Goal: Transaction & Acquisition: Purchase product/service

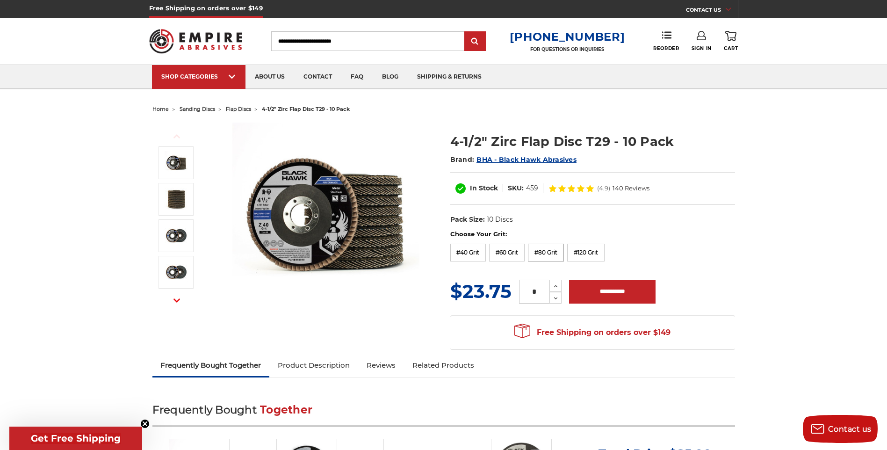
click at [547, 249] on label "#80 Grit" at bounding box center [546, 253] width 36 height 18
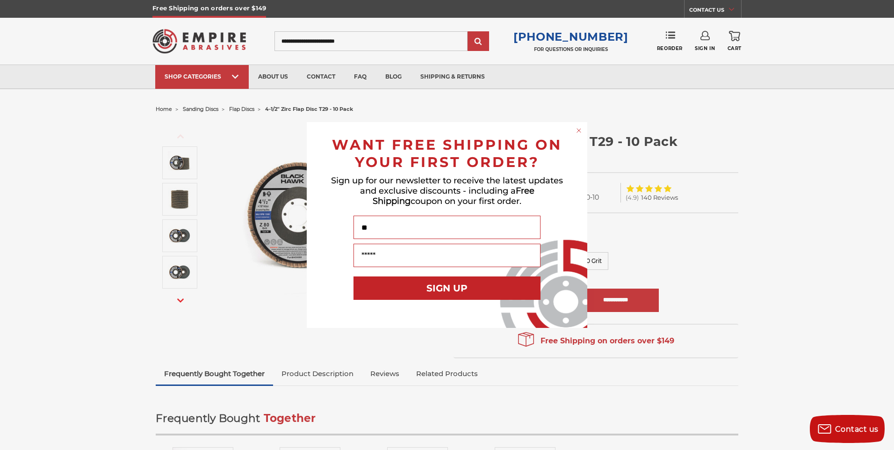
type input "*"
type input "****"
click at [360, 258] on input "Your Email" at bounding box center [446, 255] width 187 height 23
type input "**********"
click at [440, 290] on button "SIGN UP" at bounding box center [446, 287] width 187 height 23
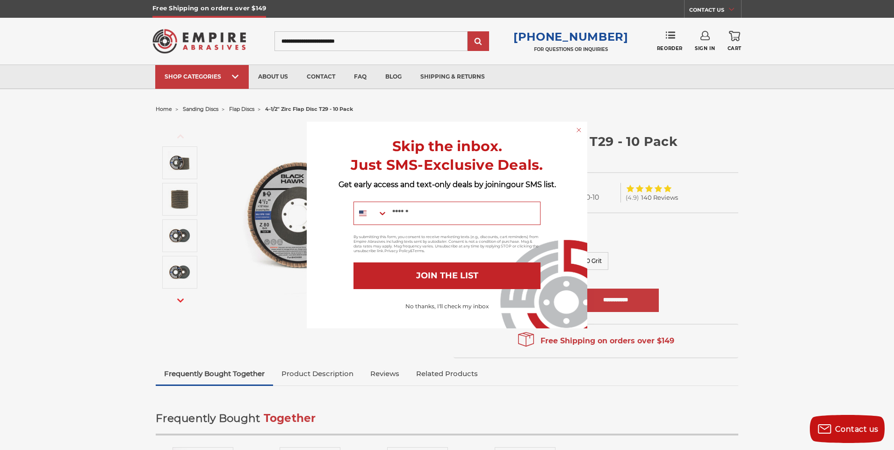
click at [429, 307] on button "No thanks, I'll check my inbox" at bounding box center [447, 306] width 93 height 16
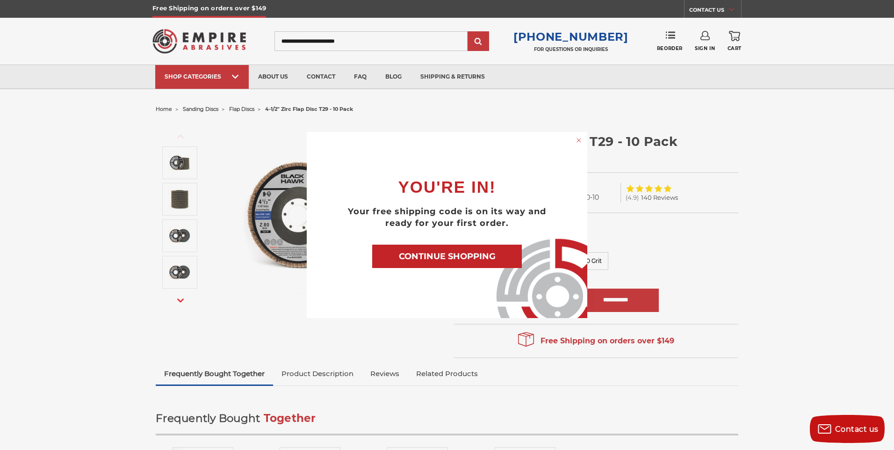
click at [392, 254] on button "CONTINUE SHOPPING" at bounding box center [447, 256] width 150 height 23
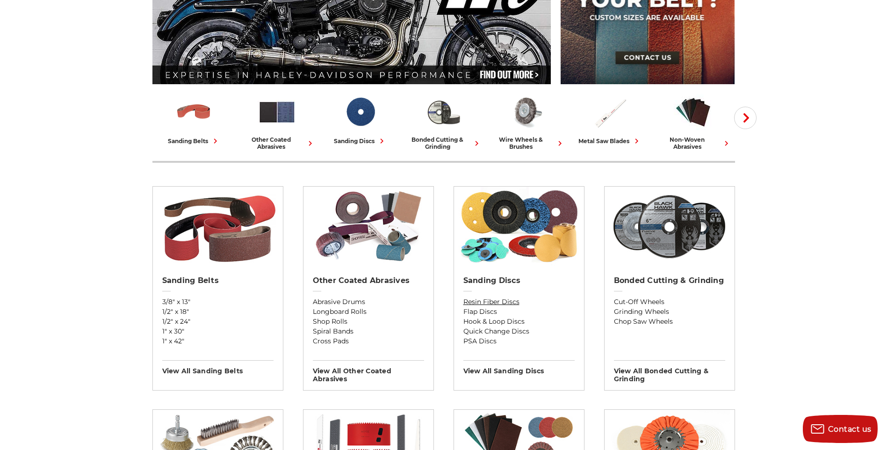
scroll to position [187, 0]
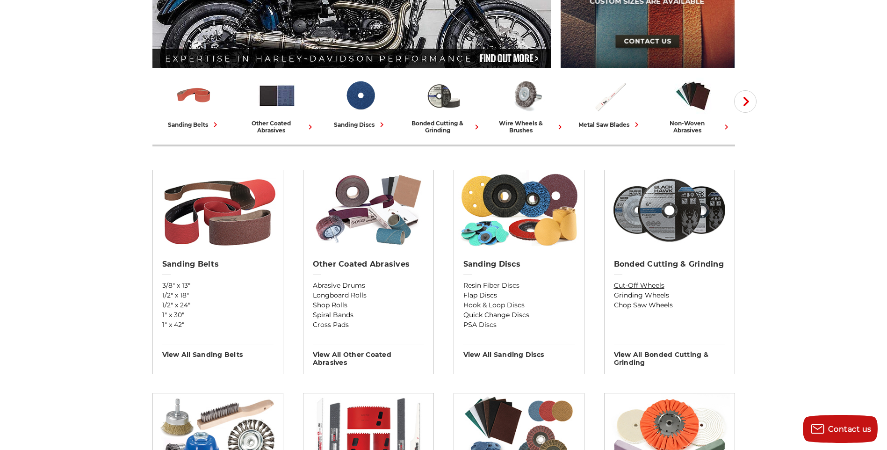
click at [635, 286] on link "Cut-Off Wheels" at bounding box center [669, 286] width 111 height 10
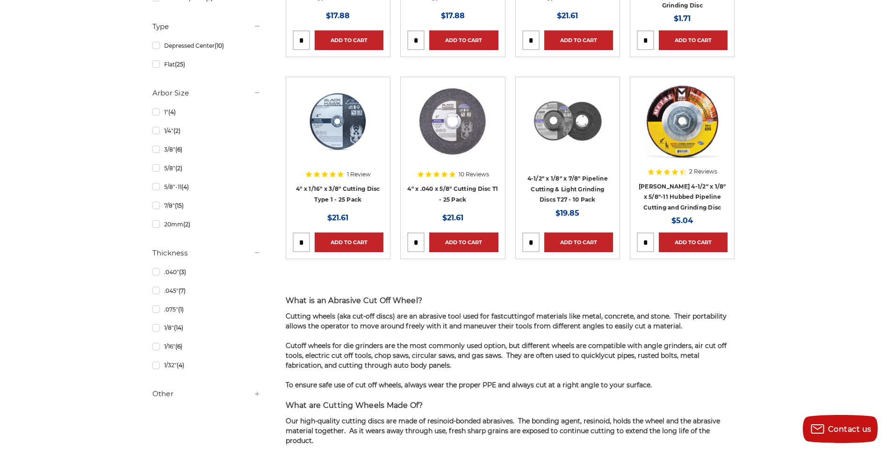
scroll to position [534, 0]
click at [563, 178] on link "4-1/2" x 1/8" x 7/8" Pipeline Cutting & Light Grinding Discs T27 - 10 Pack" at bounding box center [567, 189] width 80 height 28
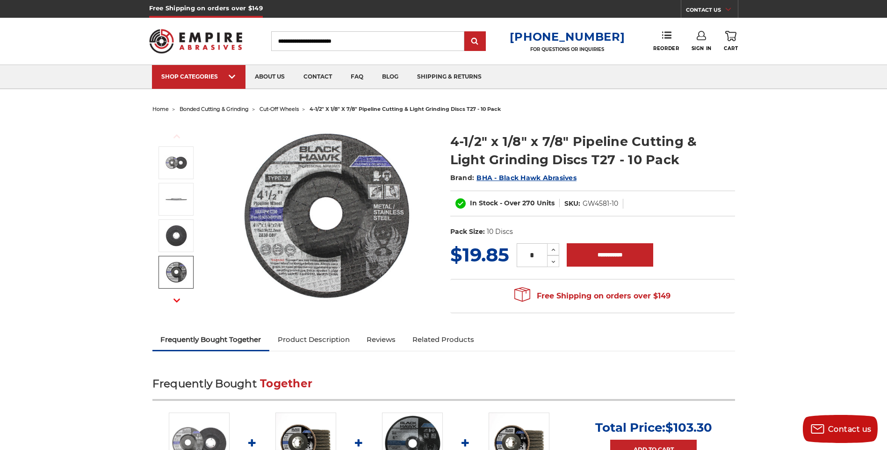
click at [166, 270] on img at bounding box center [176, 271] width 23 height 23
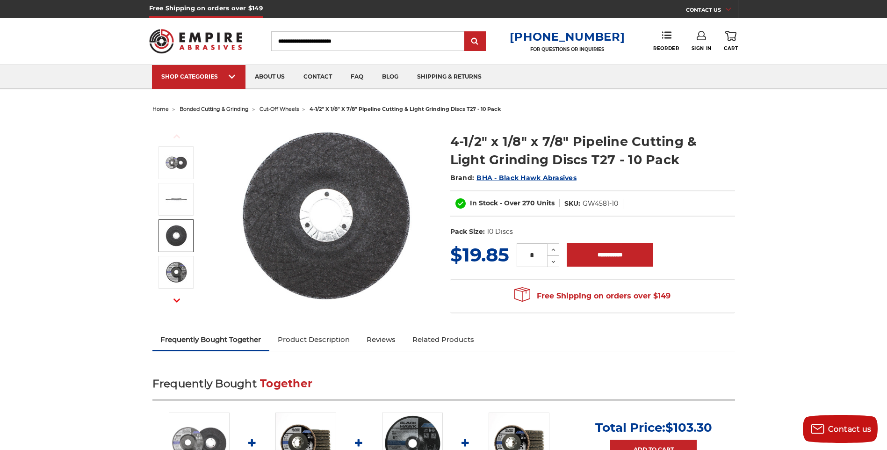
click at [171, 236] on img at bounding box center [176, 235] width 23 height 23
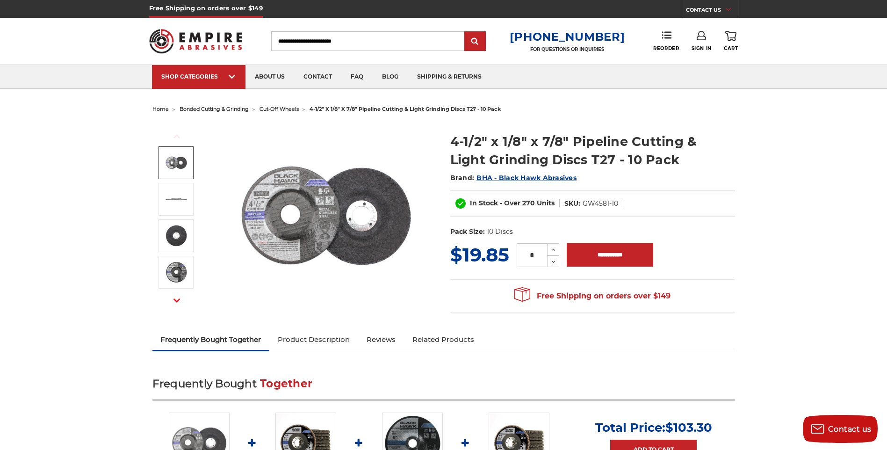
click at [166, 160] on img at bounding box center [176, 162] width 23 height 23
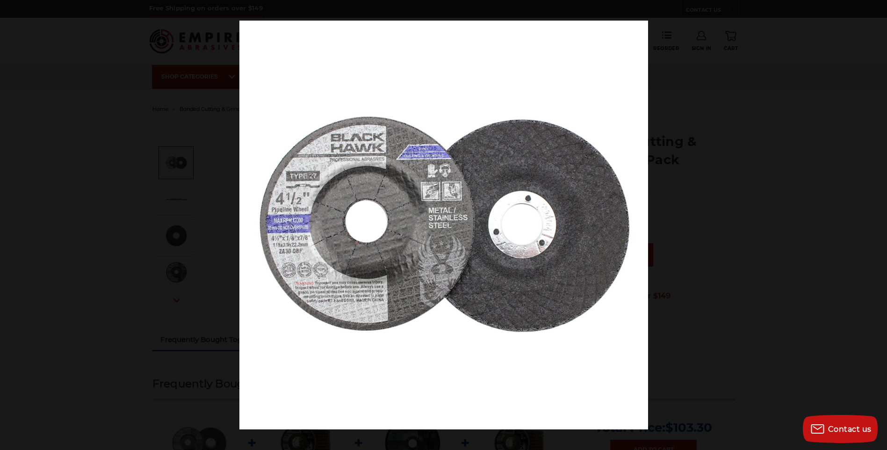
click at [334, 207] on img at bounding box center [443, 225] width 409 height 409
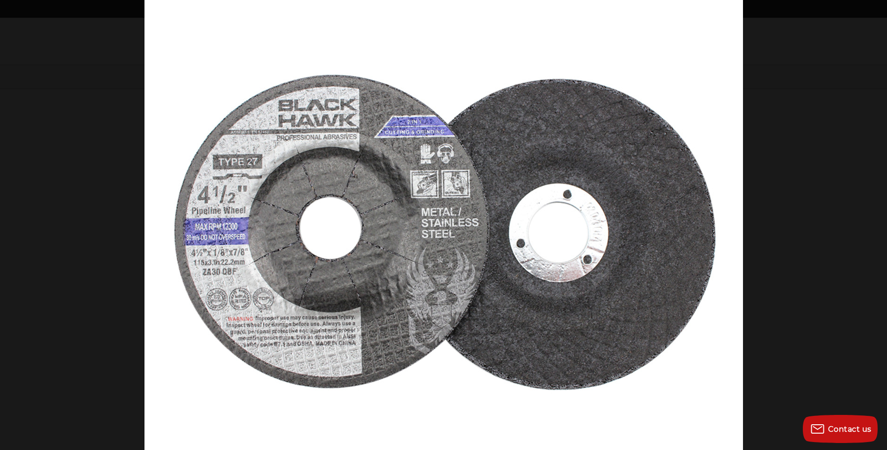
click at [334, 207] on img at bounding box center [443, 233] width 599 height 599
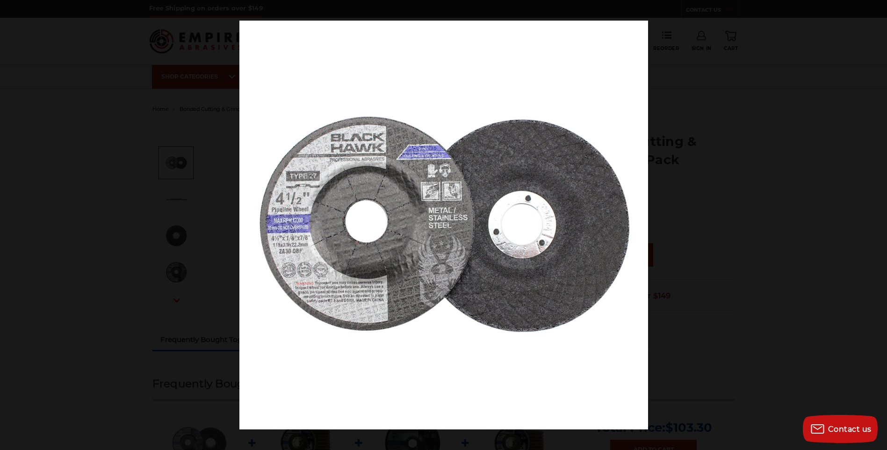
click at [334, 207] on img at bounding box center [443, 225] width 409 height 409
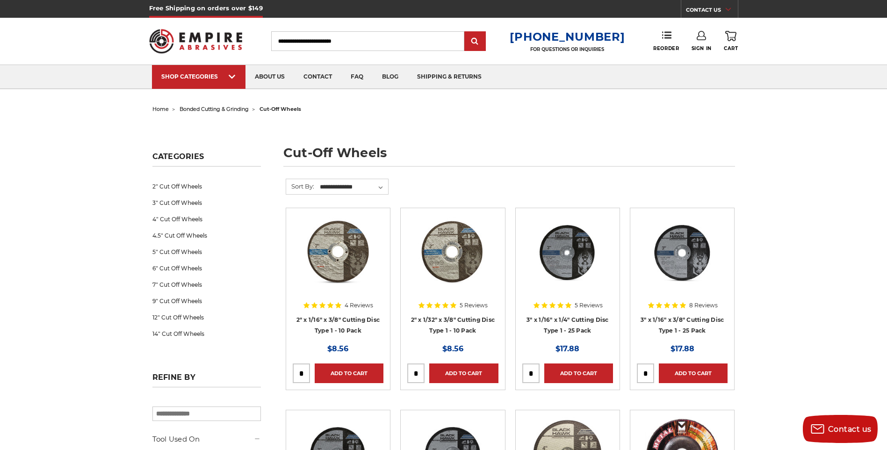
click at [307, 40] on input "Search" at bounding box center [367, 41] width 193 height 20
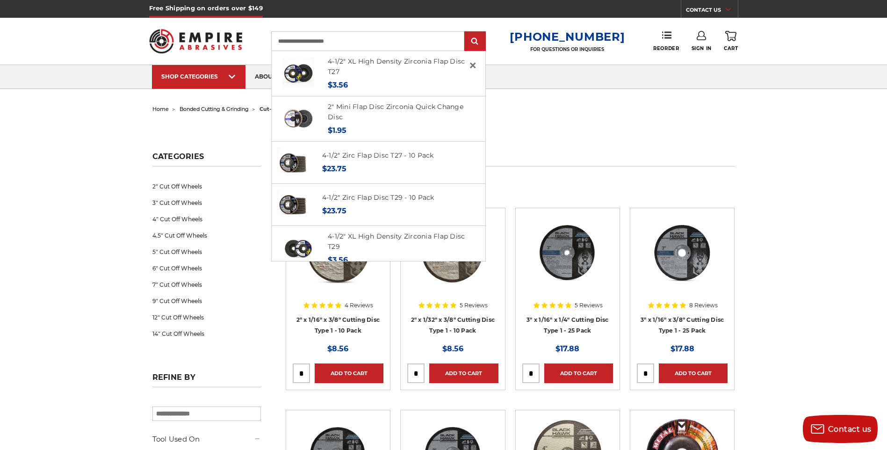
type input "**********"
click at [466, 32] on input "submit" at bounding box center [475, 41] width 19 height 19
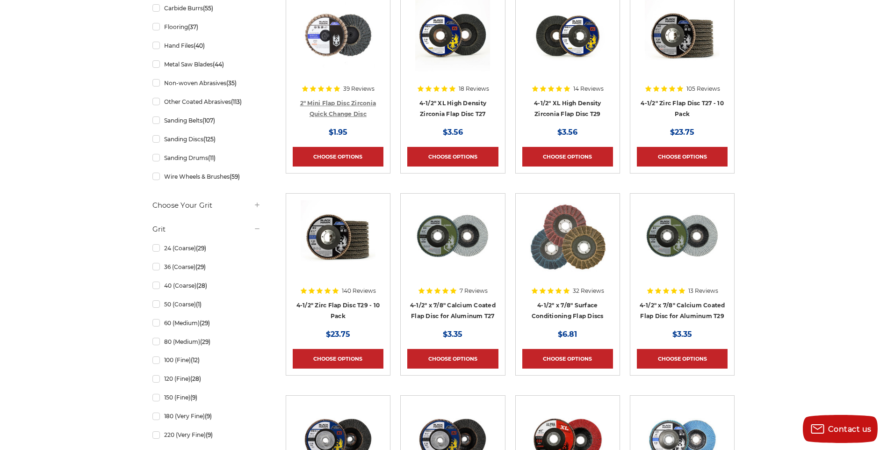
scroll to position [281, 0]
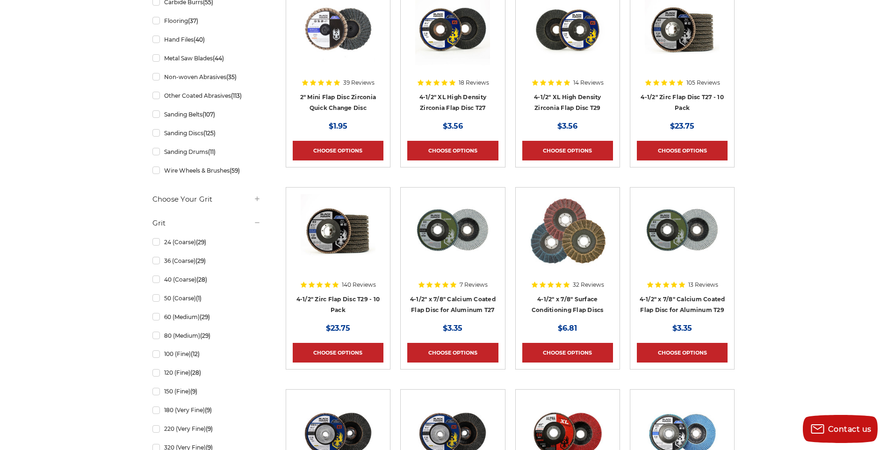
click at [341, 245] on img at bounding box center [338, 231] width 75 height 75
